Goal: Information Seeking & Learning: Learn about a topic

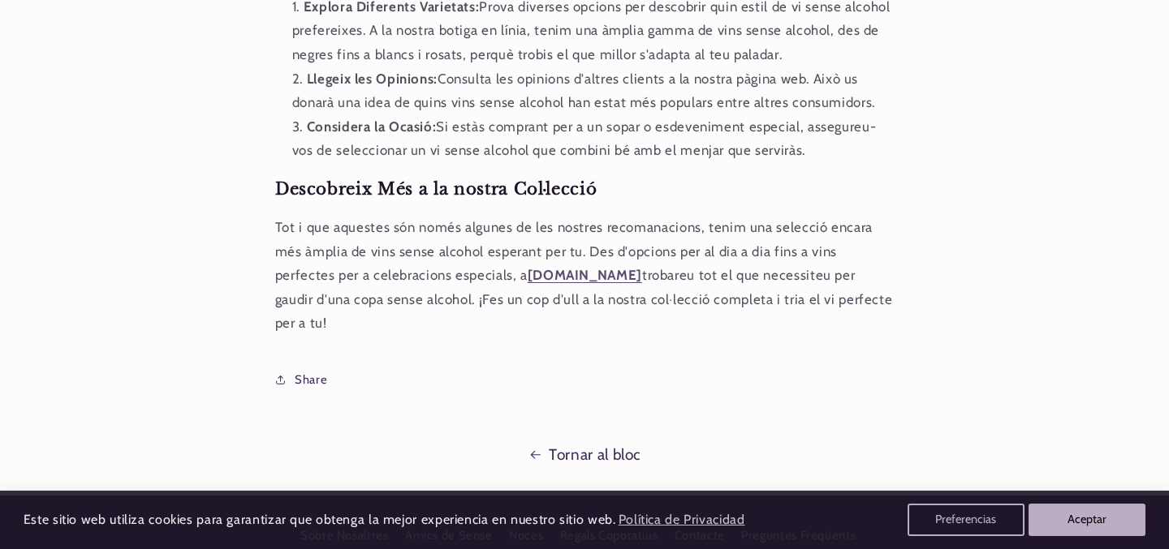
scroll to position [2294, 0]
click at [565, 278] on strong "shopsense.eu" at bounding box center [585, 273] width 114 height 16
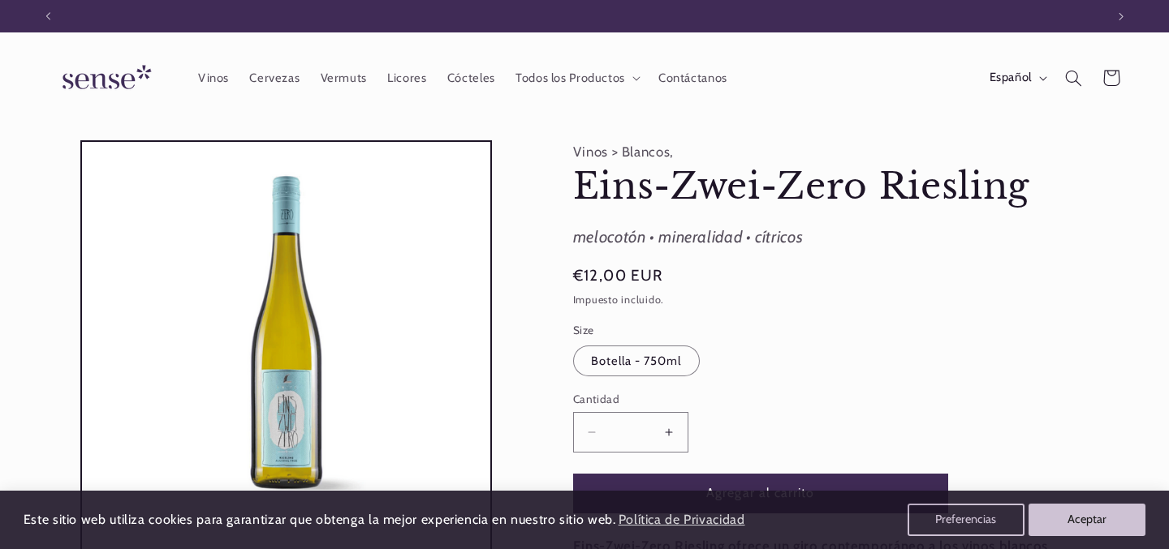
scroll to position [0, 1057]
